Goal: Find specific page/section: Find specific page/section

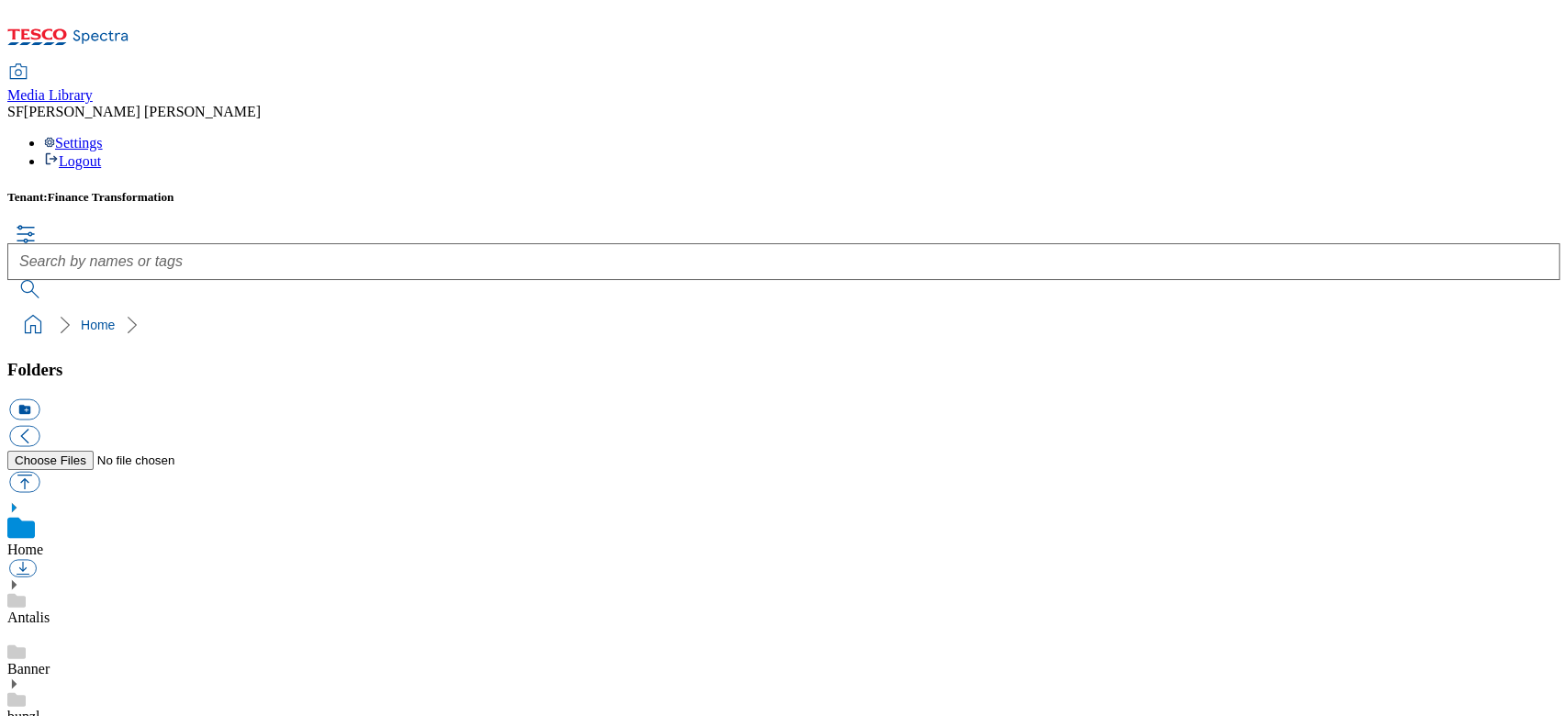
drag, startPoint x: 0, startPoint y: 0, endPoint x: 786, endPoint y: 544, distance: 955.7
drag, startPoint x: 786, startPoint y: 544, endPoint x: 301, endPoint y: 202, distance: 593.3
click at [39, 471] on button "button" at bounding box center [24, 481] width 30 height 21
type input "C:\fakepath\720003300001.jpg"
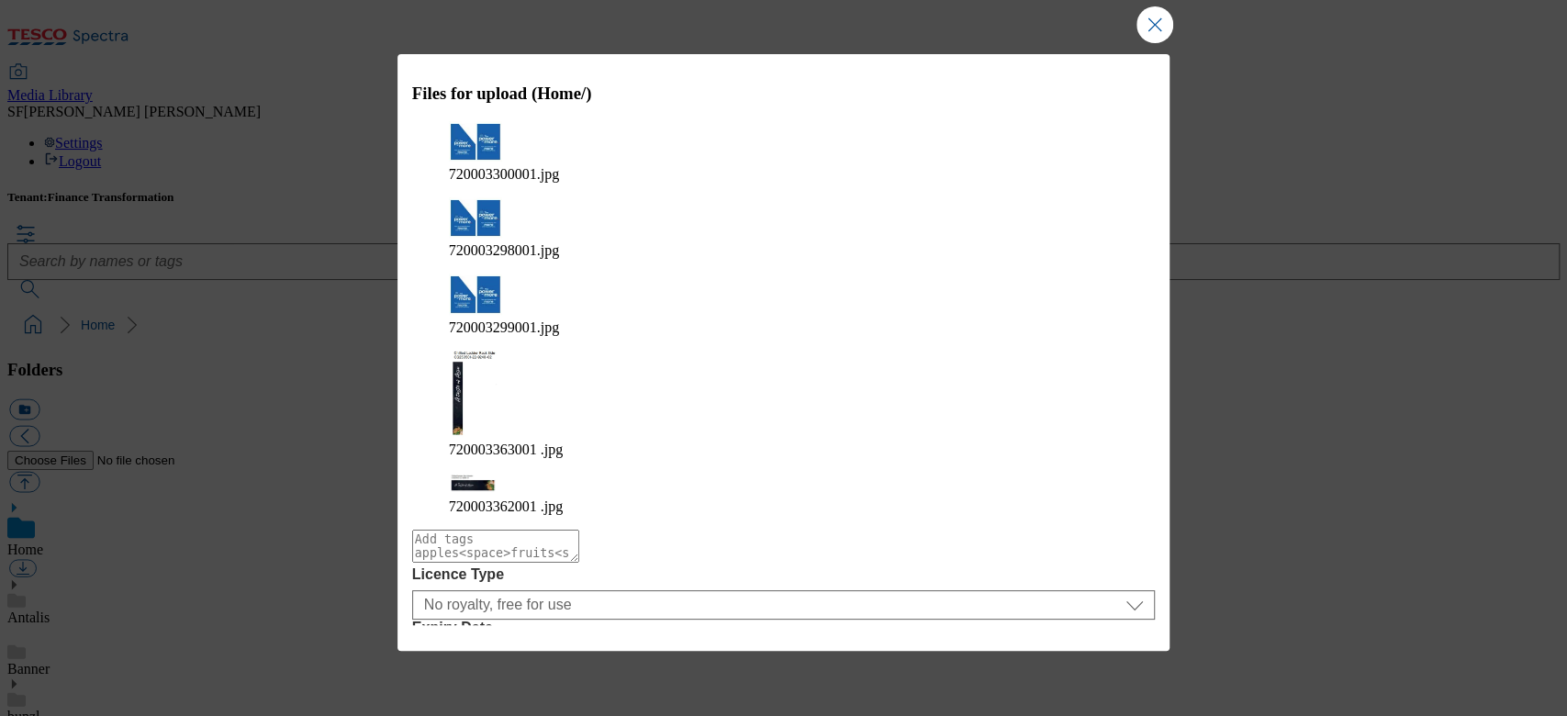
click at [1106, 682] on button "Upload" at bounding box center [1105, 699] width 86 height 35
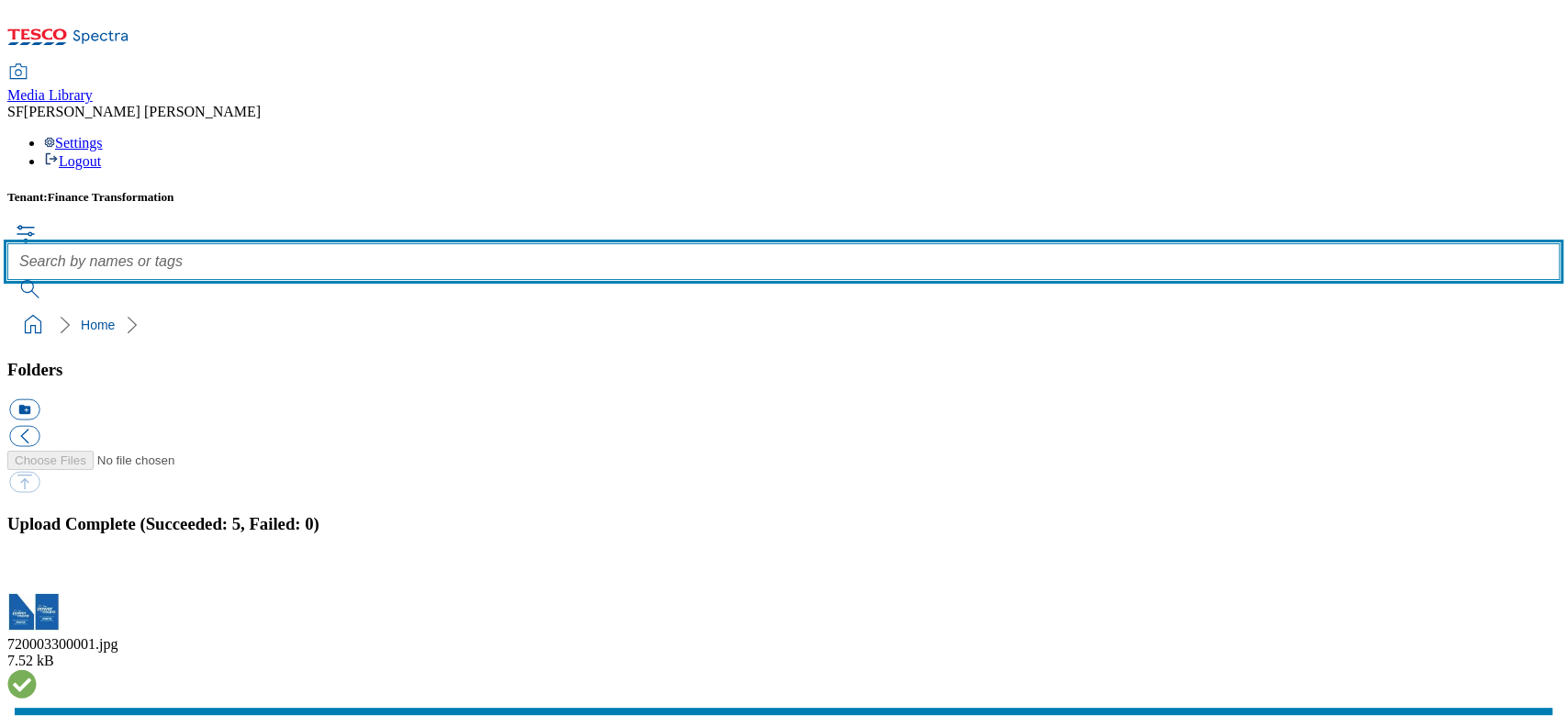
click at [646, 243] on input "text" at bounding box center [783, 261] width 1552 height 37
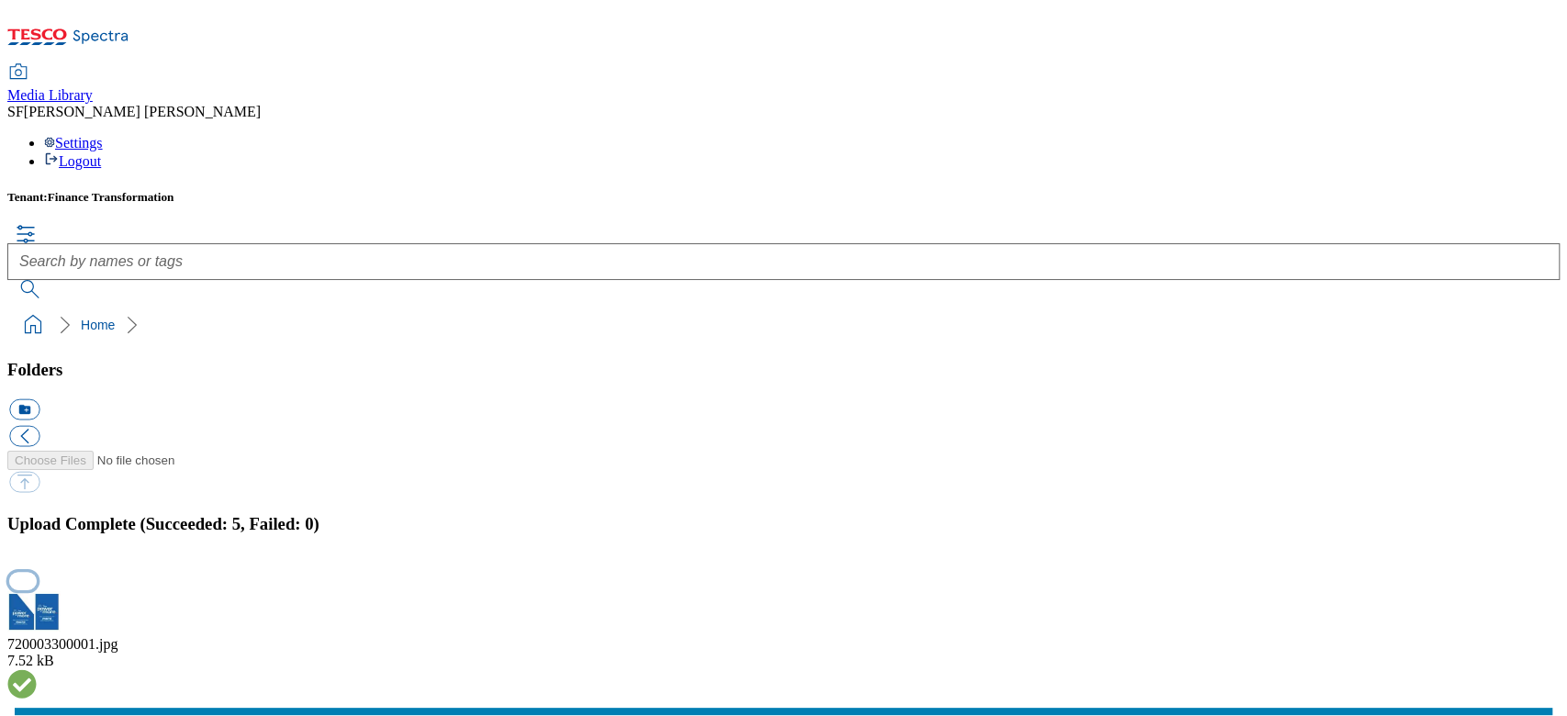
click at [37, 573] on button "button" at bounding box center [23, 581] width 28 height 17
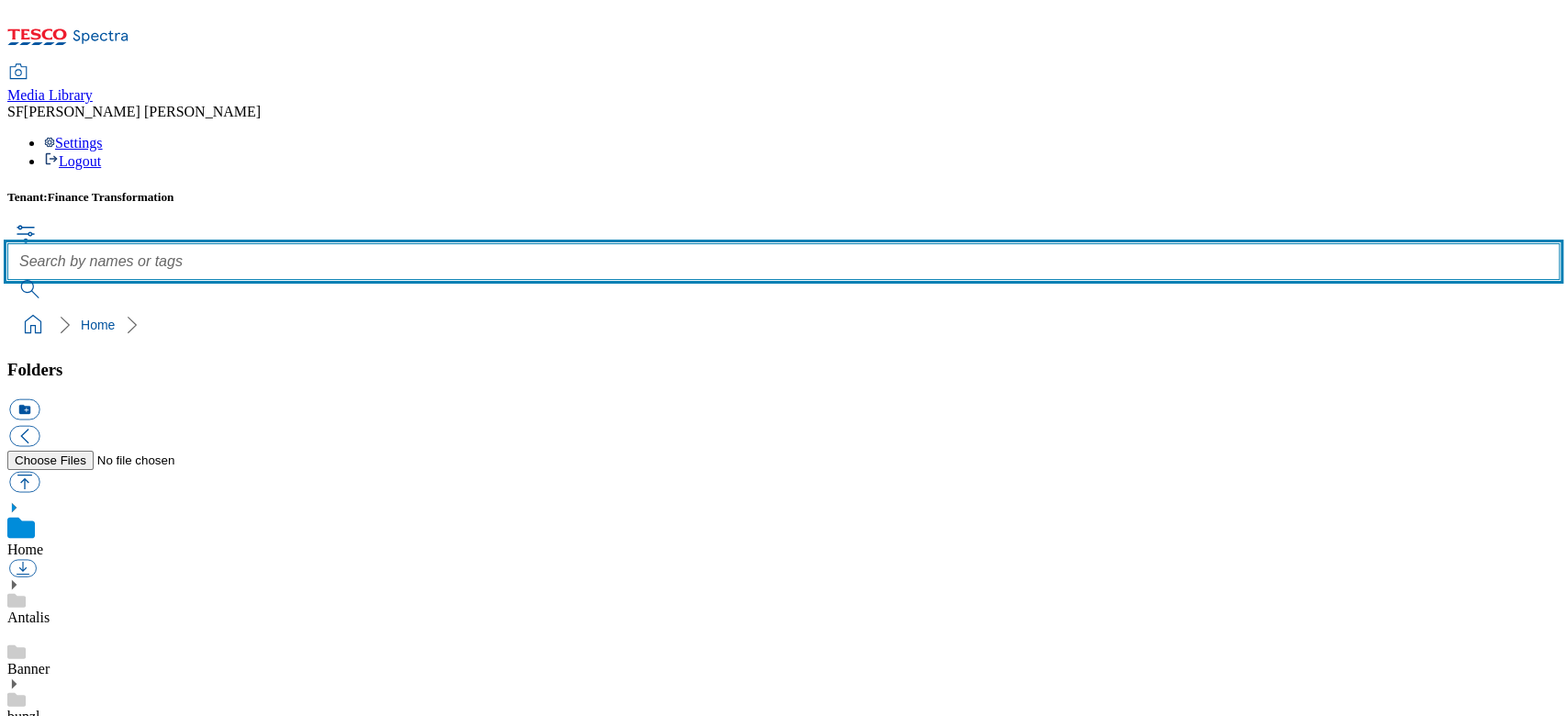
click at [750, 243] on input "text" at bounding box center [783, 261] width 1552 height 37
paste input "720003300001"
type input "720003300001"
click at [7, 280] on button "submit" at bounding box center [31, 289] width 48 height 18
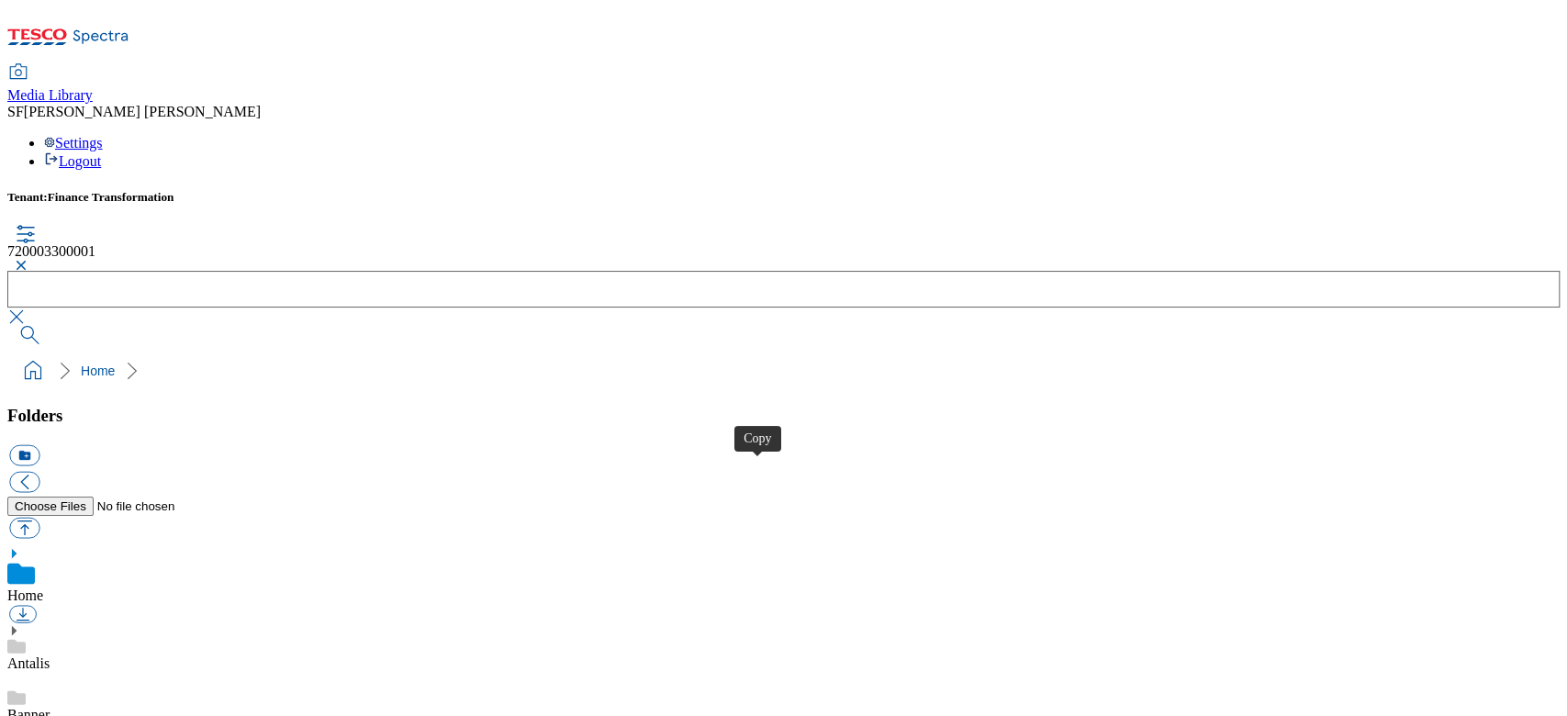
click at [29, 260] on button "button" at bounding box center [18, 265] width 22 height 11
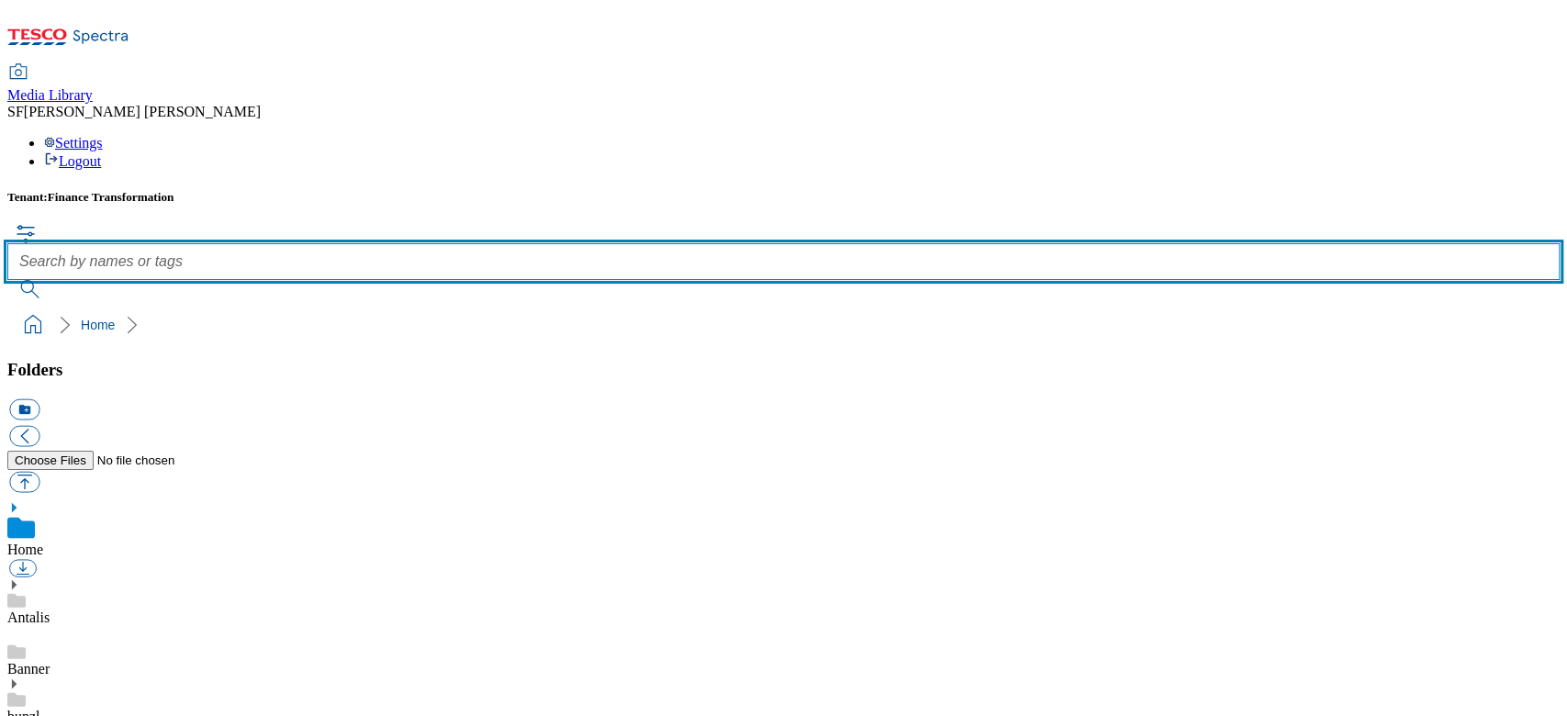
click at [640, 243] on input "text" at bounding box center [783, 261] width 1552 height 37
paste input "720003298001"
type input "720003298001"
click at [7, 280] on button "submit" at bounding box center [31, 289] width 48 height 18
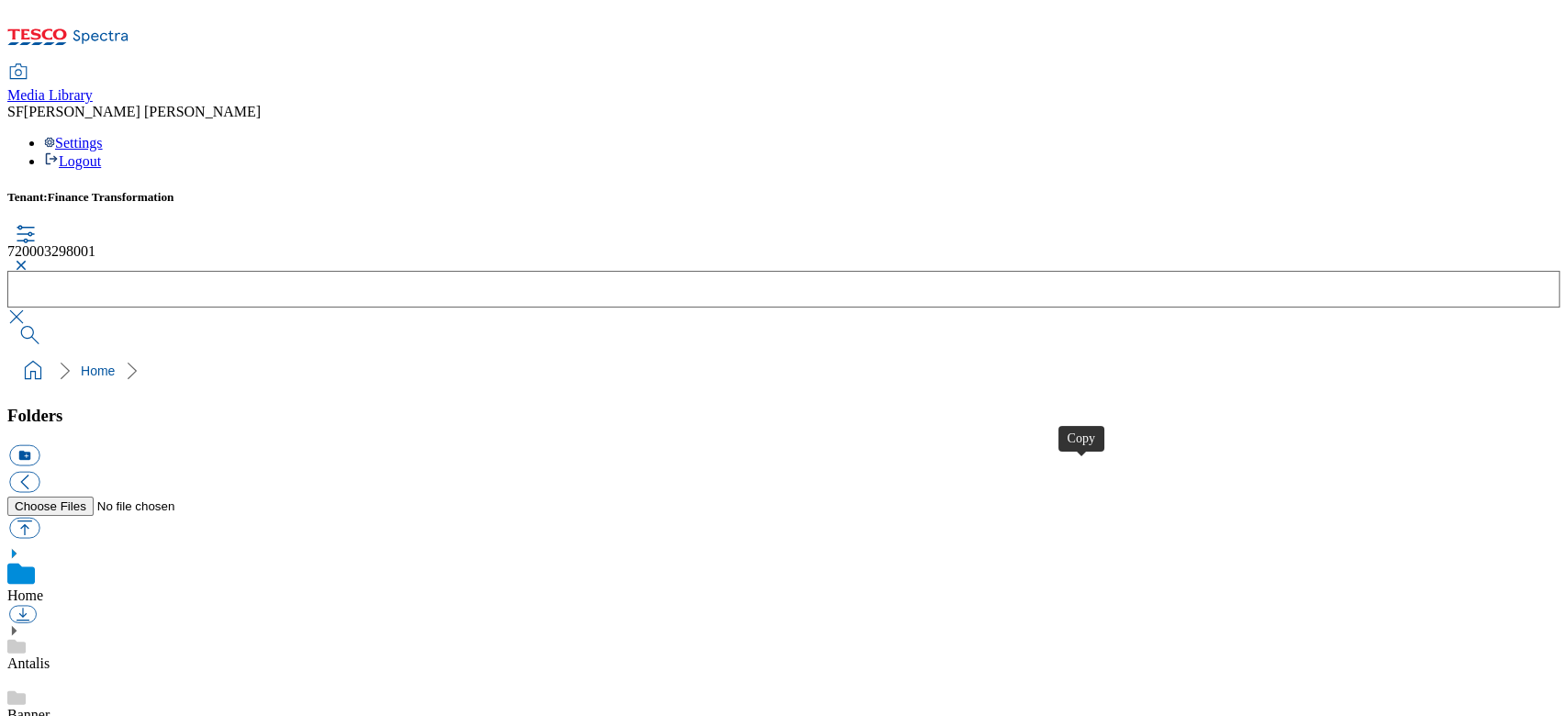
click at [29, 260] on button "button" at bounding box center [18, 265] width 22 height 11
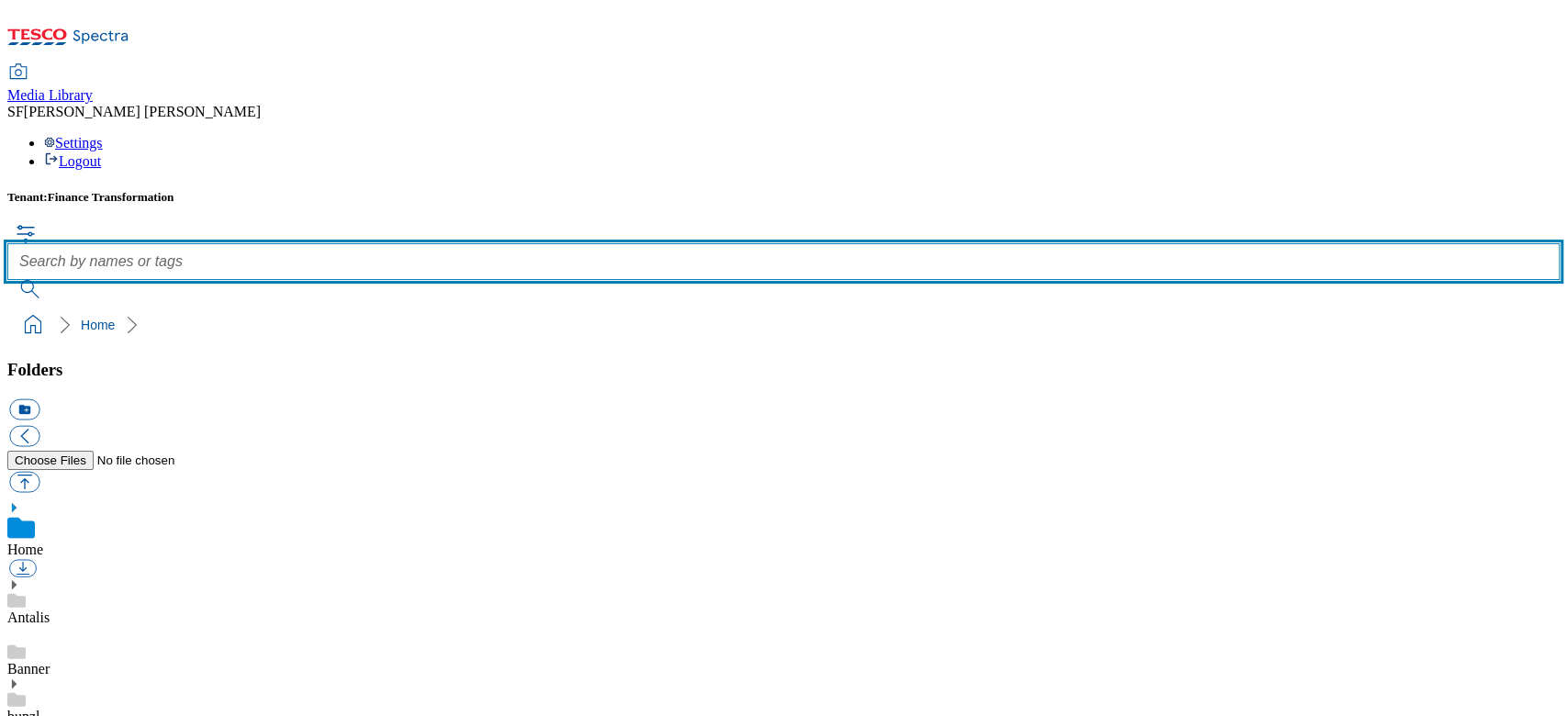
click at [646, 243] on input "text" at bounding box center [783, 261] width 1552 height 37
paste input "720003299001"
type input "720003299001"
click at [7, 280] on button "submit" at bounding box center [31, 289] width 48 height 18
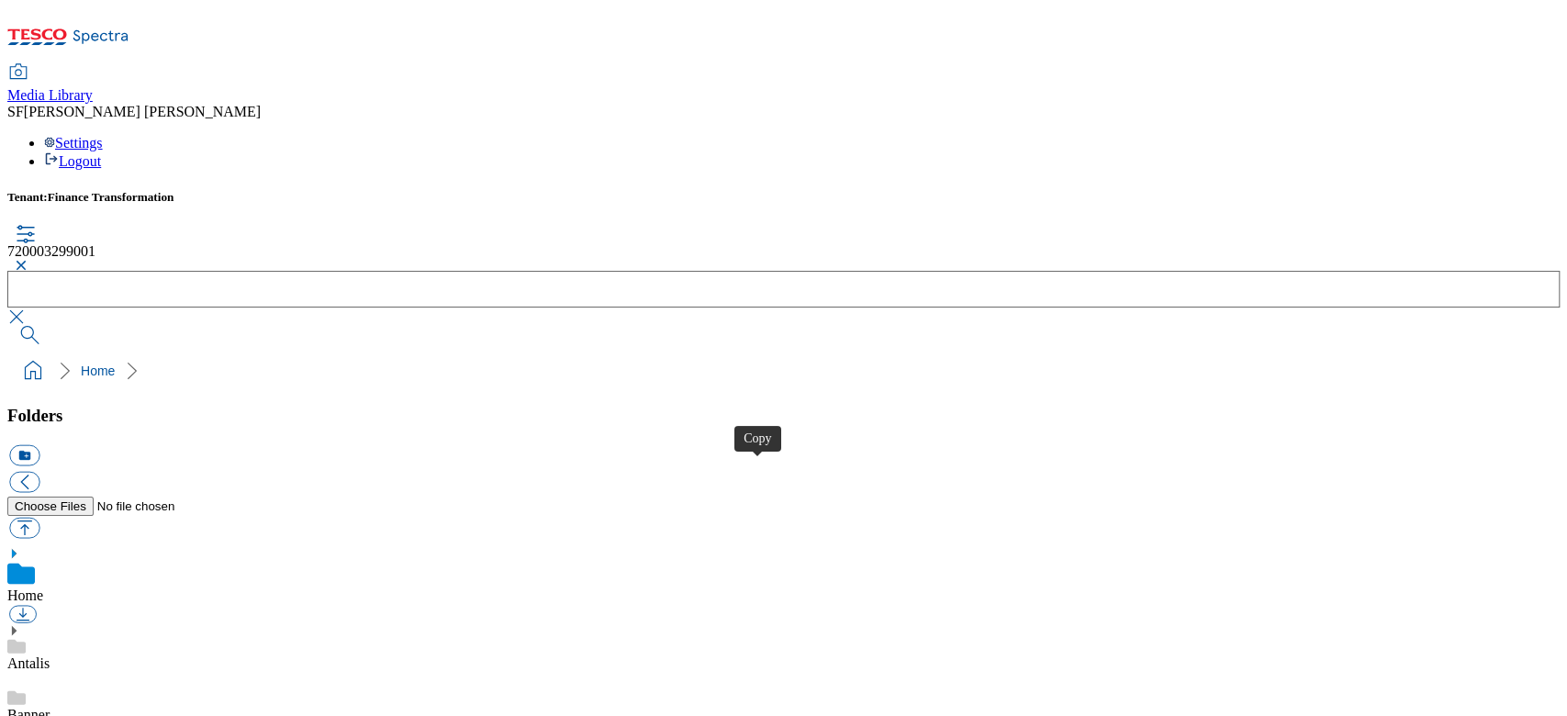
click at [29, 260] on button "button" at bounding box center [18, 265] width 22 height 11
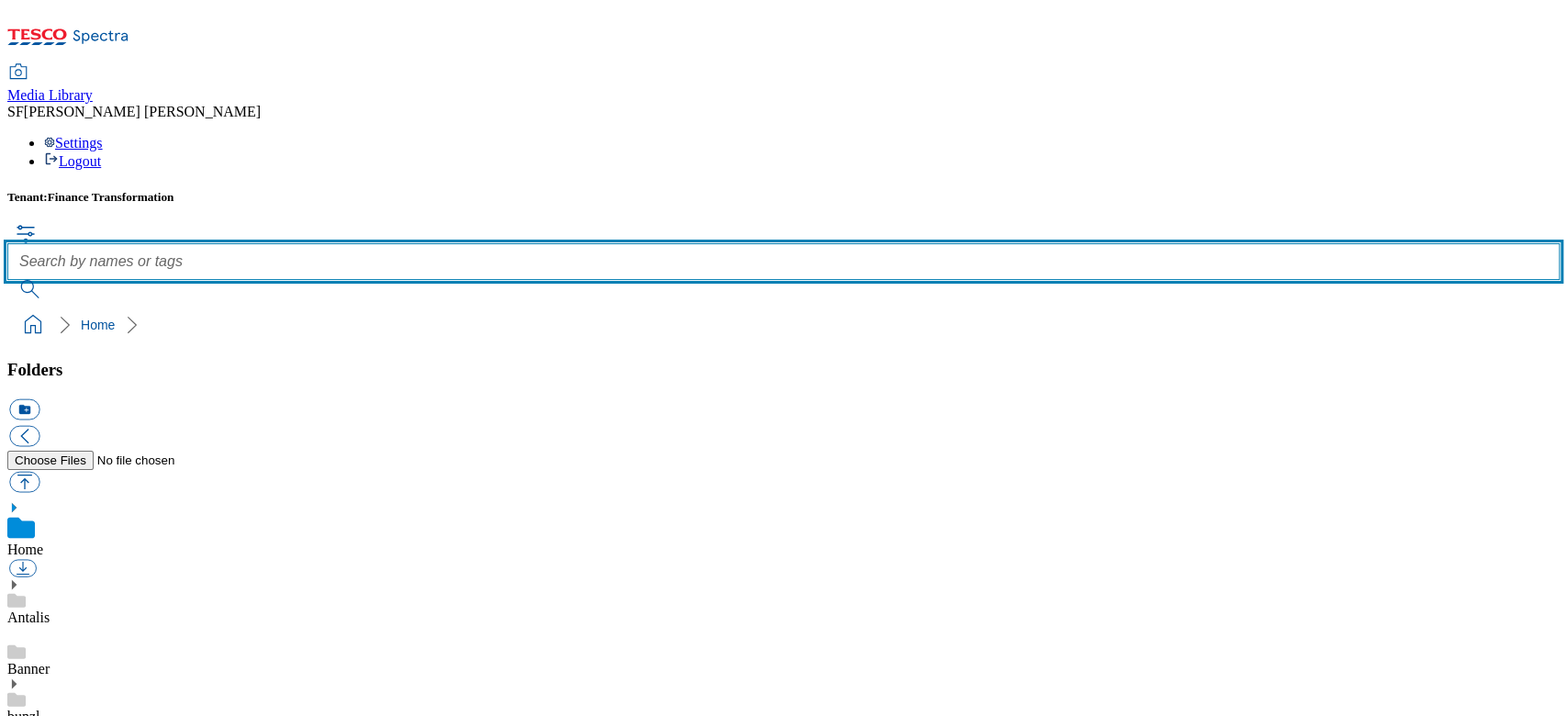
click at [646, 243] on input "text" at bounding box center [783, 261] width 1552 height 37
paste input "720003363001"
type input "720003363001"
click at [7, 280] on button "submit" at bounding box center [31, 289] width 48 height 18
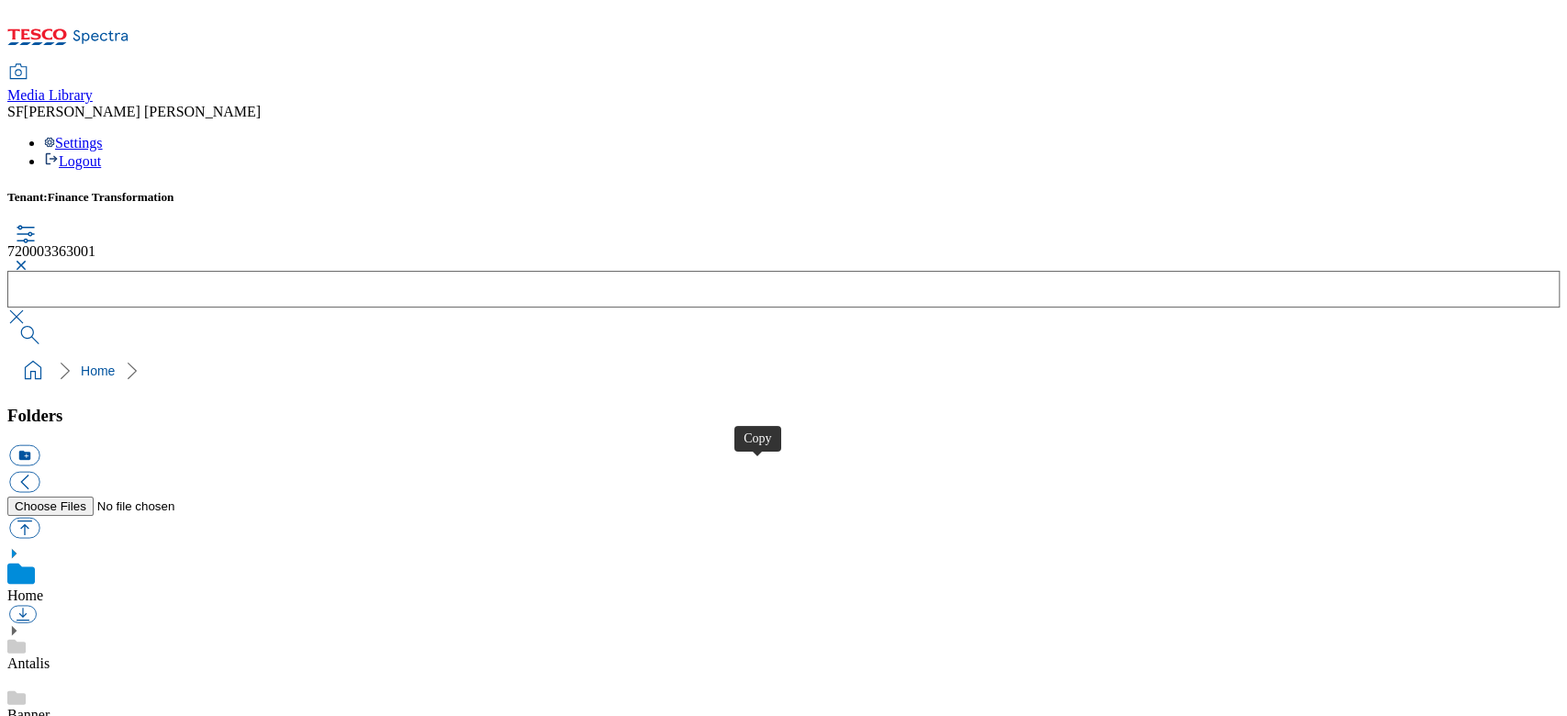
click at [29, 260] on button "button" at bounding box center [18, 265] width 22 height 11
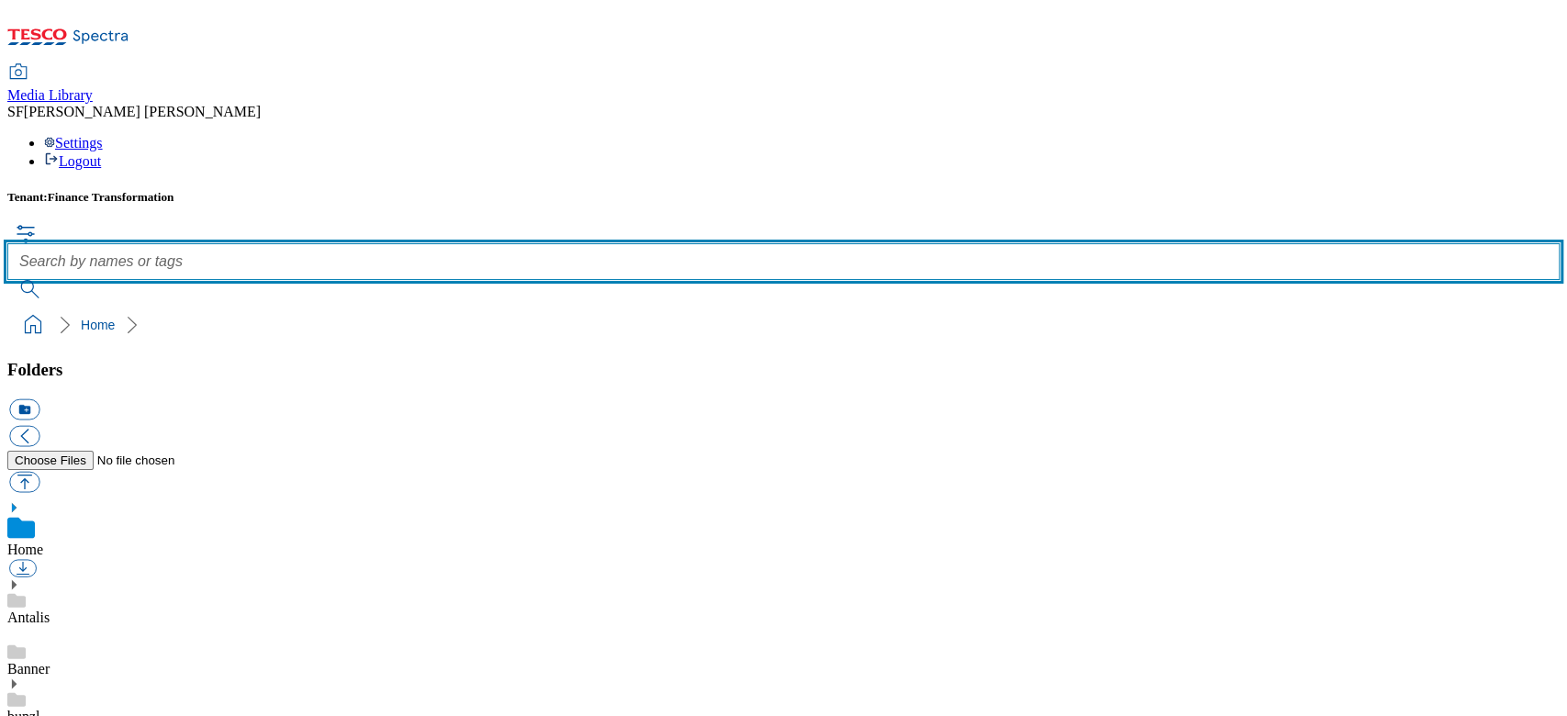
click at [617, 243] on input "text" at bounding box center [783, 261] width 1552 height 37
paste input "https://digitalcontent.api.tesco.com/v2/media/finance-transformation/5dcd4ba5-2…"
click at [7, 280] on button "submit" at bounding box center [31, 289] width 48 height 18
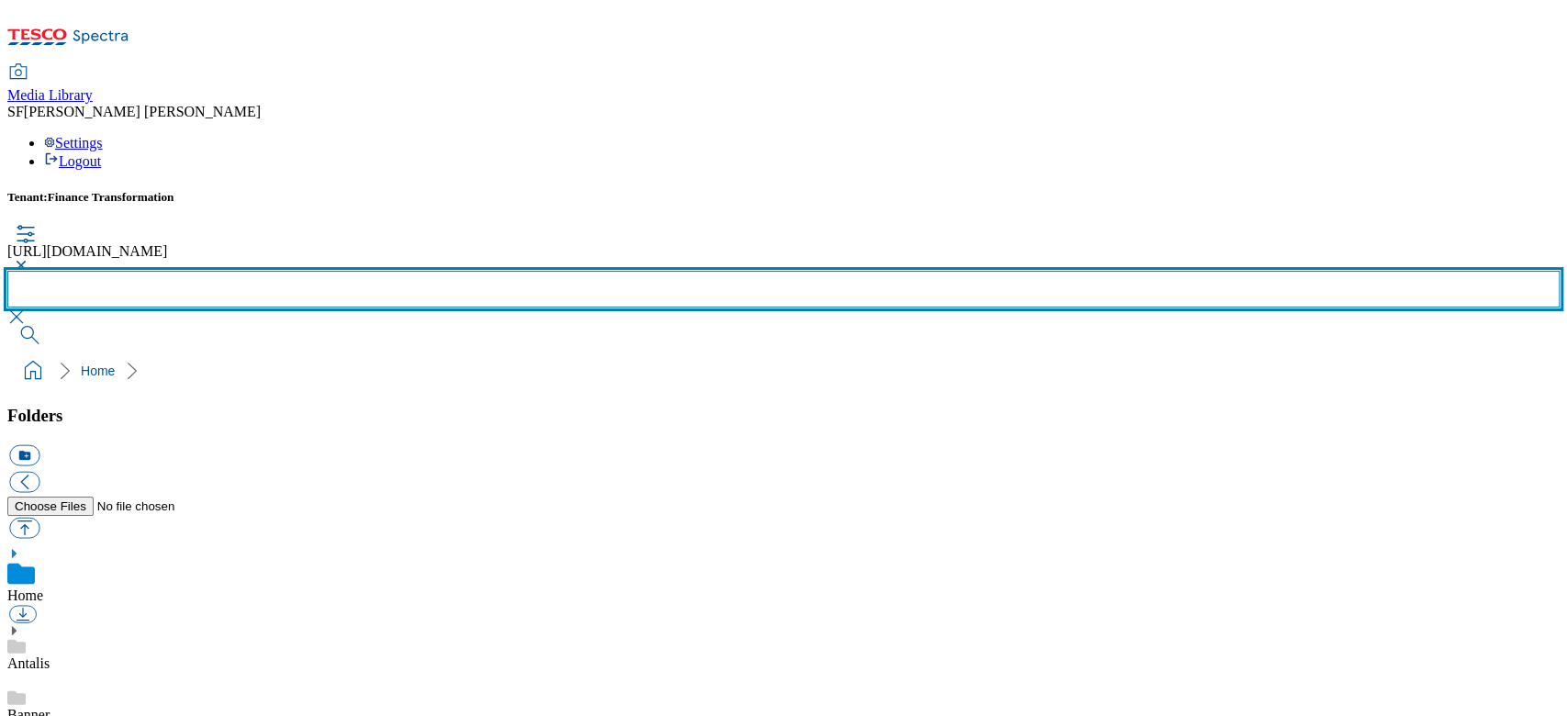
scroll to position [0, 0]
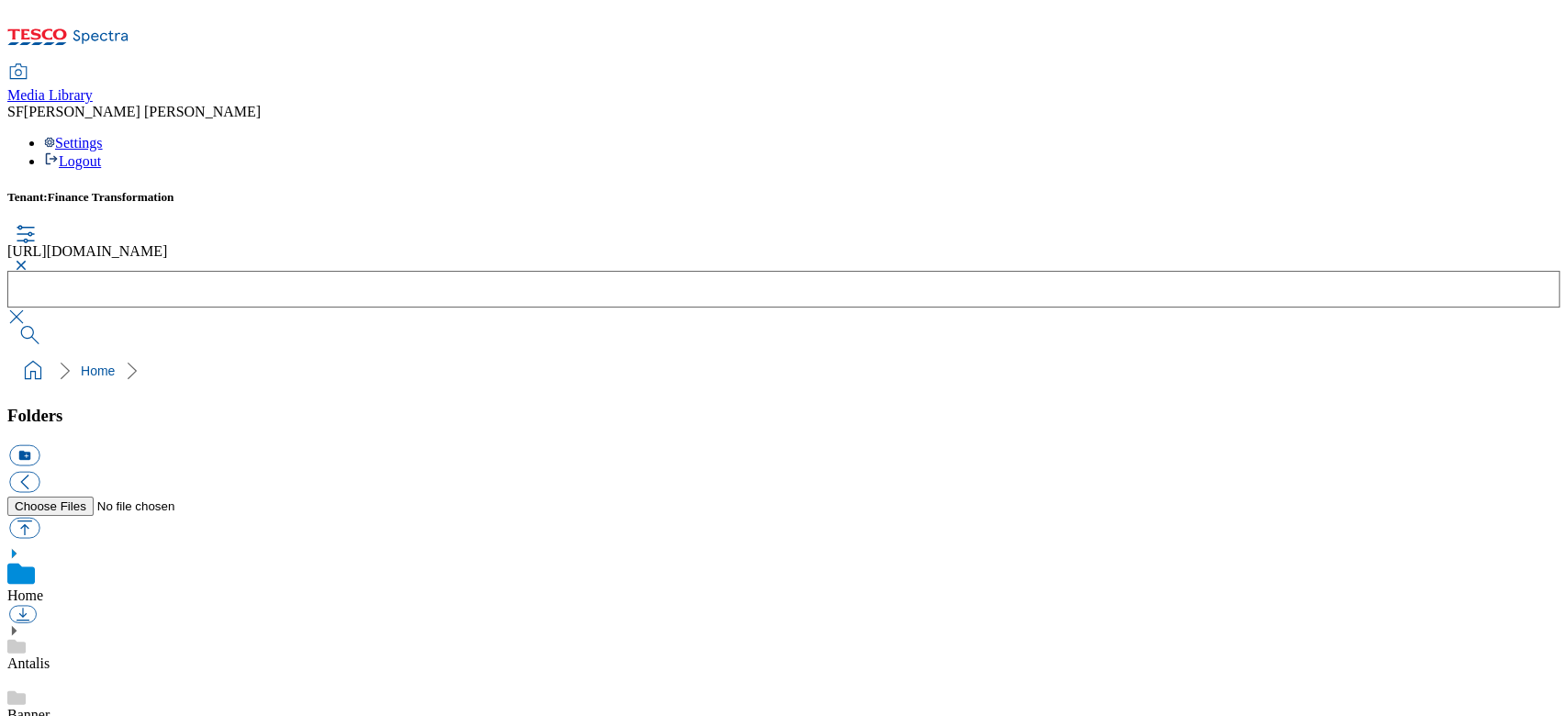
click at [29, 260] on button "button" at bounding box center [18, 265] width 22 height 11
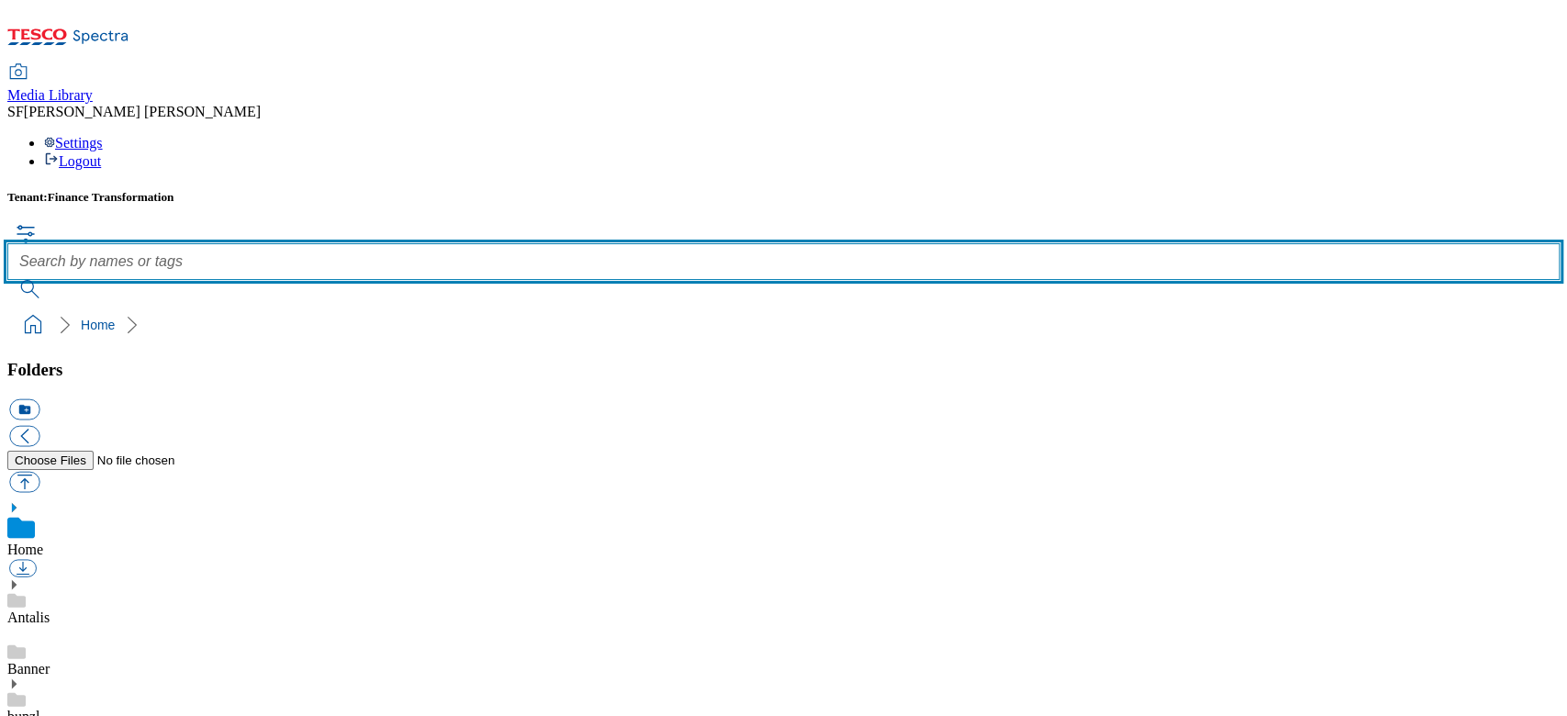
click at [571, 243] on input "text" at bounding box center [783, 261] width 1552 height 37
paste input "720003362001"
type input "720003362001"
click at [7, 280] on button "submit" at bounding box center [31, 289] width 48 height 18
